Goal: Information Seeking & Learning: Learn about a topic

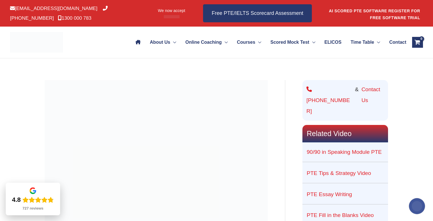
scroll to position [299, 0]
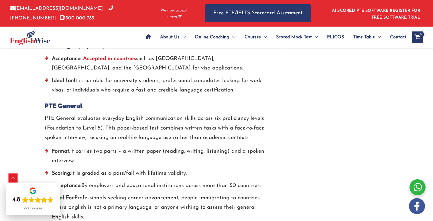
scroll to position [587, 0]
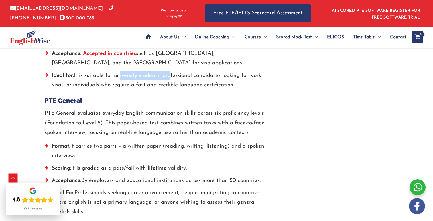
drag, startPoint x: 120, startPoint y: 74, endPoint x: 169, endPoint y: 74, distance: 48.7
click at [169, 74] on li "Ideal for: It is suitable for university students, professional candidates look…" at bounding box center [156, 82] width 223 height 22
drag, startPoint x: 189, startPoint y: 72, endPoint x: 230, endPoint y: 72, distance: 40.4
click at [230, 72] on li "Ideal for: It is suitable for university students, professional candidates look…" at bounding box center [156, 82] width 223 height 22
click at [87, 84] on li "Ideal for: It is suitable for university students, professional candidates look…" at bounding box center [156, 82] width 223 height 22
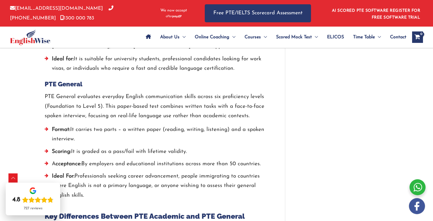
scroll to position [608, 0]
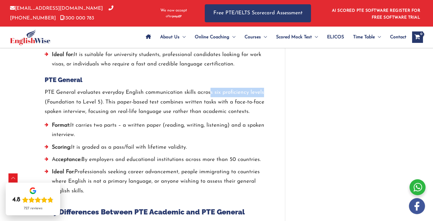
drag, startPoint x: 210, startPoint y: 95, endPoint x: 261, endPoint y: 96, distance: 51.0
click at [261, 96] on p "PTE General evaluates everyday English communication skills across six proficie…" at bounding box center [156, 102] width 223 height 29
click at [76, 101] on p "PTE General evaluates everyday English communication skills across six proficie…" at bounding box center [156, 102] width 223 height 29
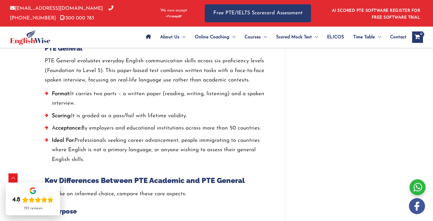
scroll to position [641, 0]
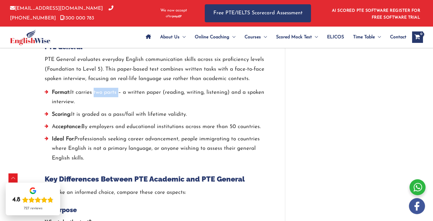
drag, startPoint x: 94, startPoint y: 93, endPoint x: 118, endPoint y: 93, distance: 24.1
click at [118, 93] on li "Format: It carries two parts – a written paper (reading, writing, listening) an…" at bounding box center [156, 99] width 223 height 22
drag, startPoint x: 141, startPoint y: 91, endPoint x: 164, endPoint y: 91, distance: 22.9
click at [164, 91] on li "Format: It carries two parts – a written paper (reading, writing, listening) an…" at bounding box center [156, 99] width 223 height 22
click at [101, 115] on li "Scoring: It is graded as a pass/fail with lifetime validity." at bounding box center [156, 116] width 223 height 12
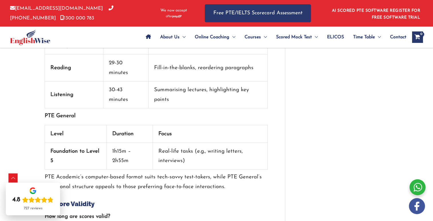
scroll to position [1058, 0]
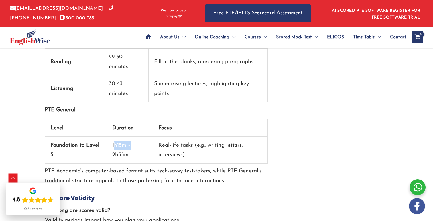
drag, startPoint x: 114, startPoint y: 147, endPoint x: 130, endPoint y: 150, distance: 16.0
click at [130, 150] on td "1h15m – 2h55m" at bounding box center [130, 150] width 46 height 27
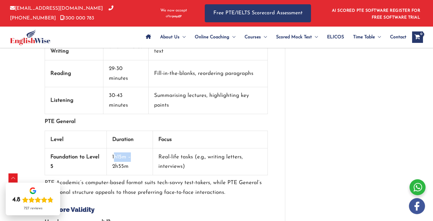
scroll to position [1046, 0]
